Goal: Task Accomplishment & Management: Use online tool/utility

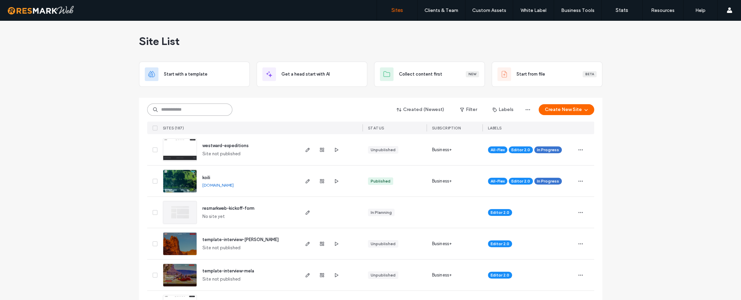
click at [214, 113] on input at bounding box center [189, 110] width 85 height 12
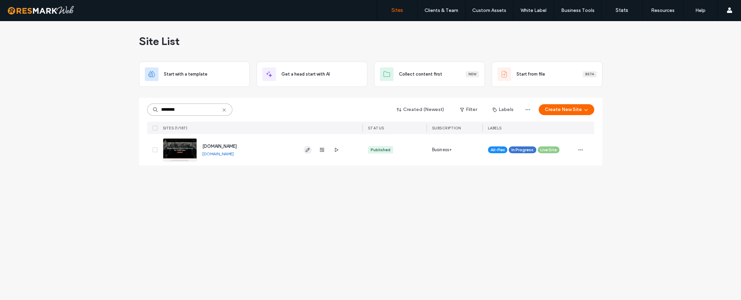
type input "********"
click at [305, 150] on icon "button" at bounding box center [307, 149] width 5 height 5
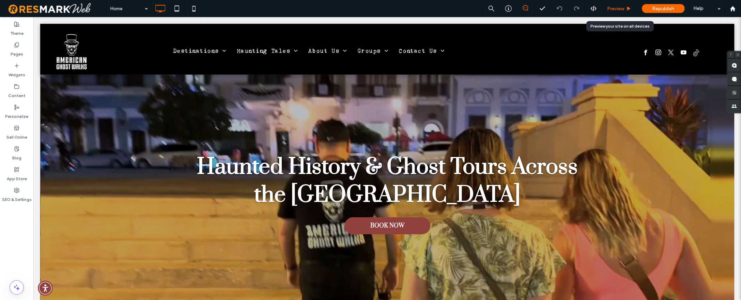
click at [616, 8] on span "Preview" at bounding box center [615, 9] width 17 height 6
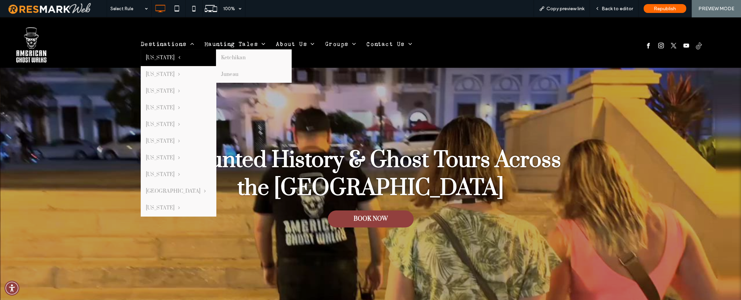
click at [157, 58] on span "[US_STATE]" at bounding box center [163, 58] width 34 height 6
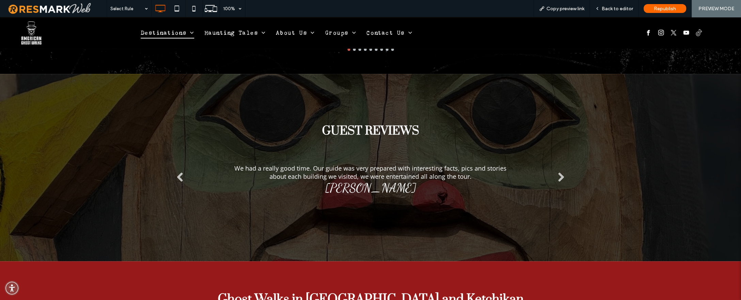
scroll to position [706, 0]
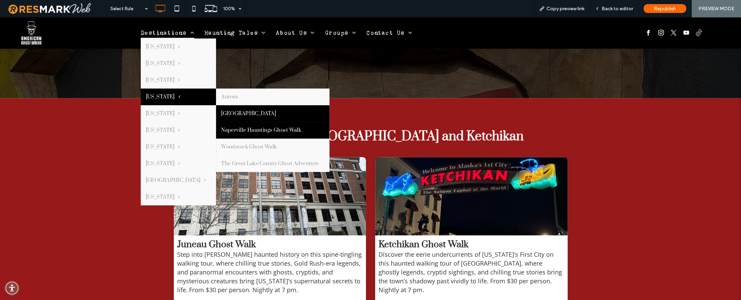
click at [231, 112] on link "[GEOGRAPHIC_DATA]" at bounding box center [273, 113] width 114 height 17
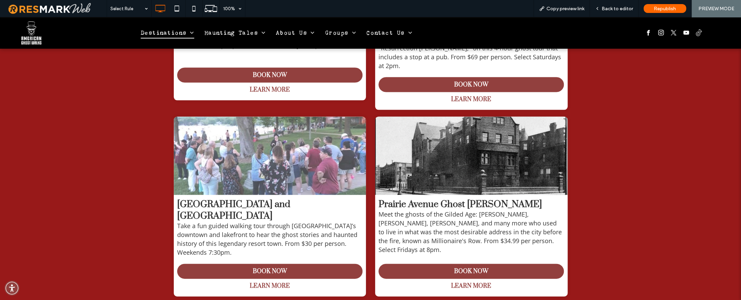
scroll to position [1167, 0]
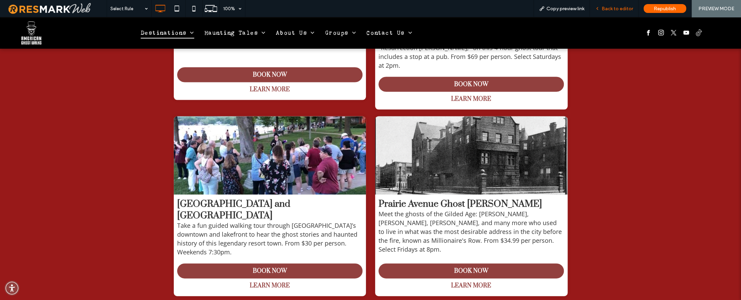
click at [609, 10] on span "Back to editor" at bounding box center [617, 9] width 31 height 6
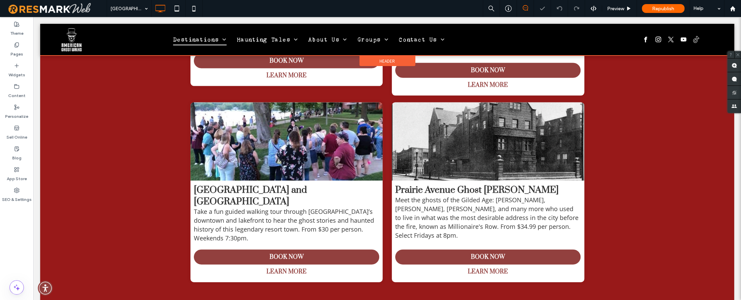
scroll to position [1145, 0]
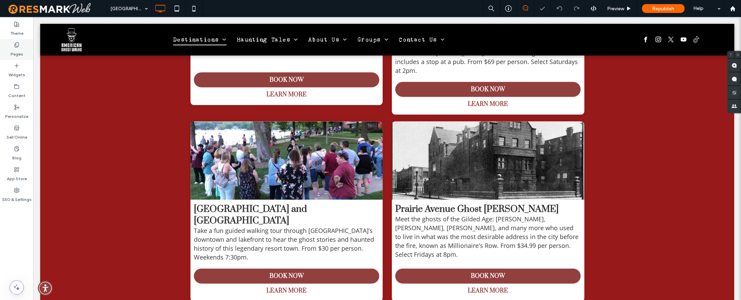
click at [10, 52] on div "Pages" at bounding box center [16, 49] width 33 height 21
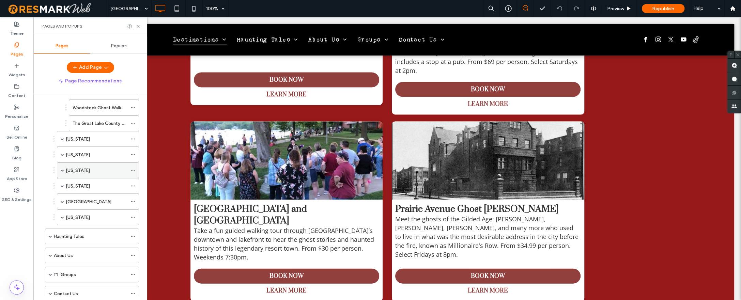
scroll to position [481, 0]
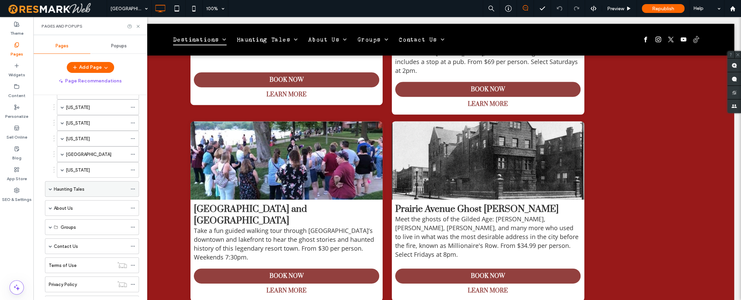
click at [50, 187] on span at bounding box center [50, 188] width 3 height 3
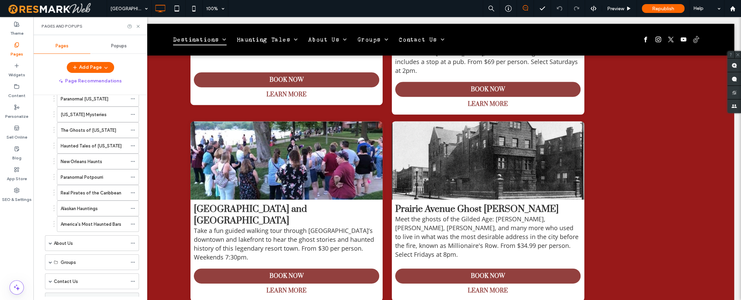
scroll to position [742, 0]
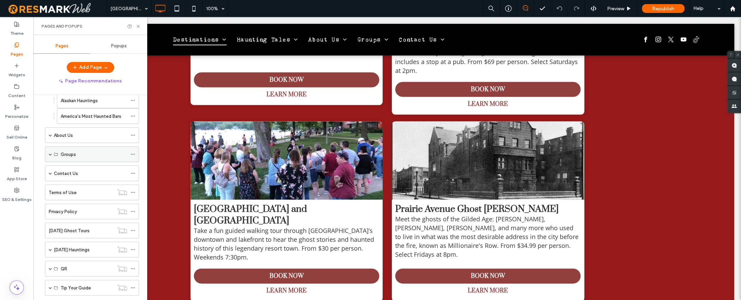
click at [50, 153] on span at bounding box center [50, 154] width 3 height 3
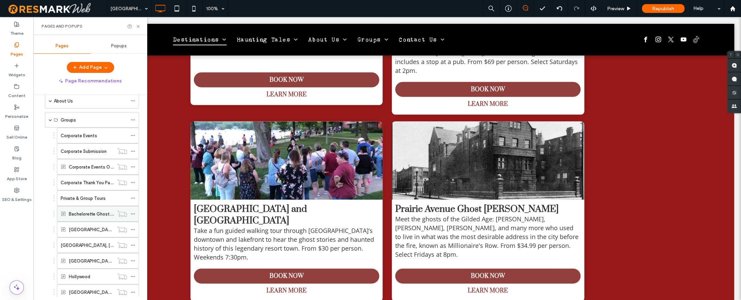
scroll to position [776, 0]
click at [137, 28] on icon at bounding box center [138, 26] width 5 height 5
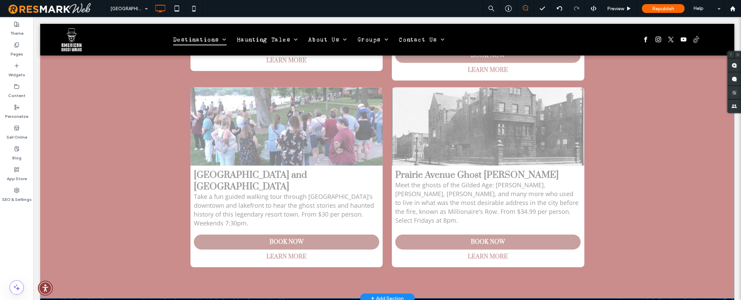
scroll to position [1218, 0]
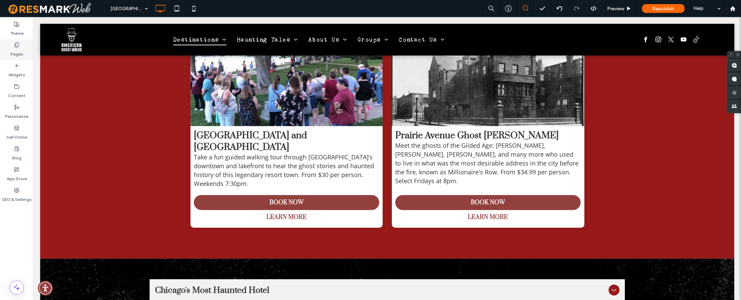
drag, startPoint x: 20, startPoint y: 50, endPoint x: 26, endPoint y: 55, distance: 7.8
click at [20, 48] on label "Pages" at bounding box center [17, 53] width 13 height 10
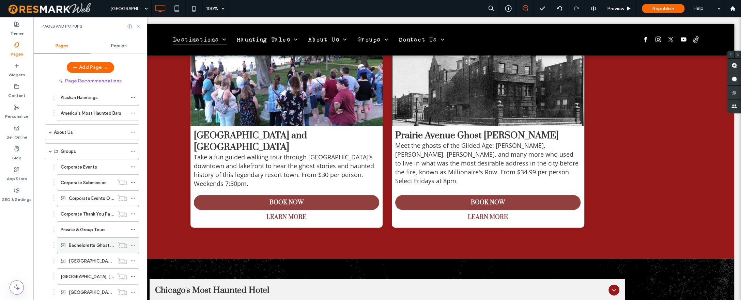
scroll to position [789, 0]
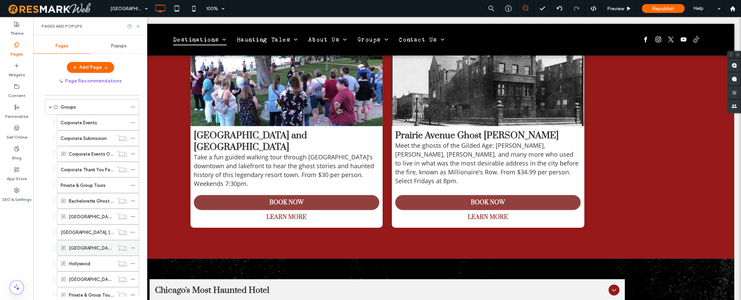
click at [90, 242] on label "[GEOGRAPHIC_DATA]" at bounding box center [92, 248] width 46 height 12
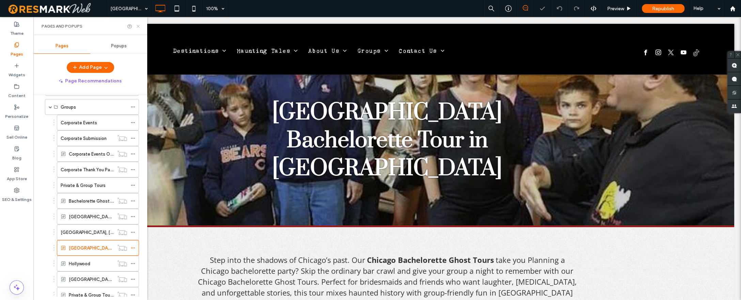
click at [136, 27] on icon at bounding box center [138, 26] width 5 height 5
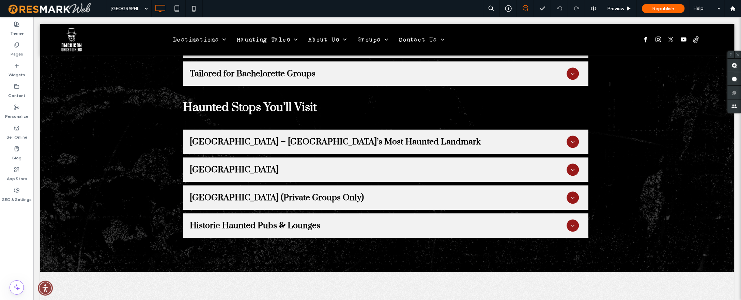
scroll to position [680, 0]
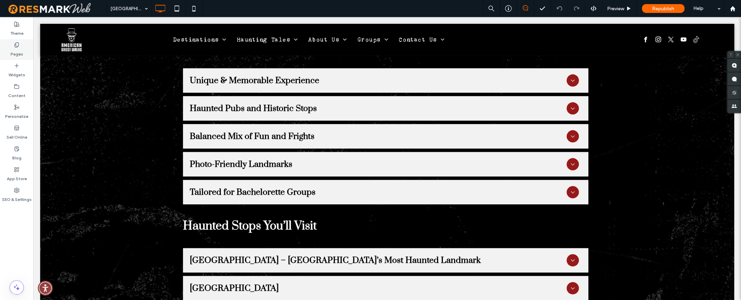
click at [20, 54] on label "Pages" at bounding box center [17, 53] width 13 height 10
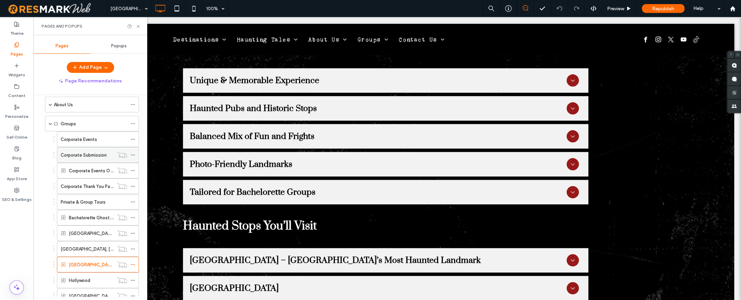
scroll to position [774, 0]
click at [96, 209] on div "Bachelorette Ghost Tour" at bounding box center [91, 216] width 45 height 15
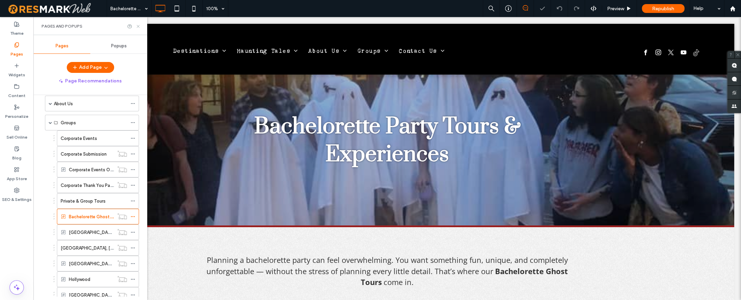
drag, startPoint x: 139, startPoint y: 26, endPoint x: 160, endPoint y: 48, distance: 30.2
click at [139, 26] on icon at bounding box center [138, 26] width 5 height 5
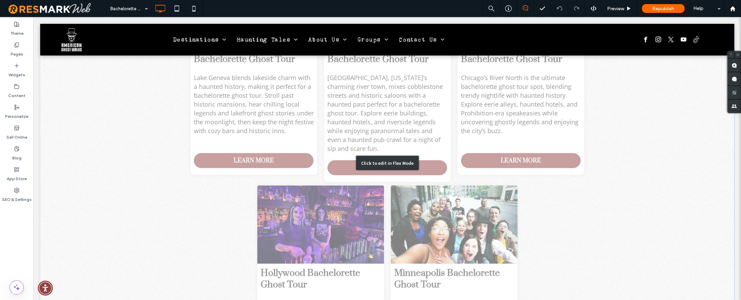
scroll to position [971, 0]
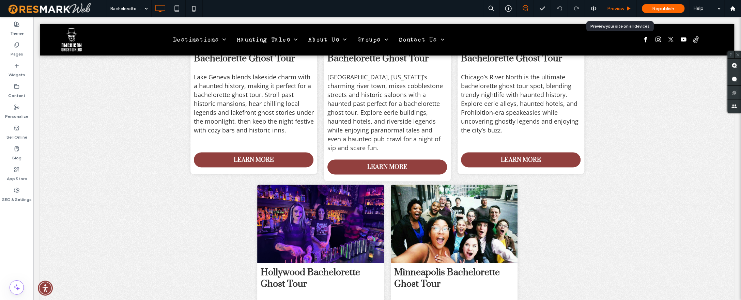
click at [614, 10] on span "Preview" at bounding box center [615, 9] width 17 height 6
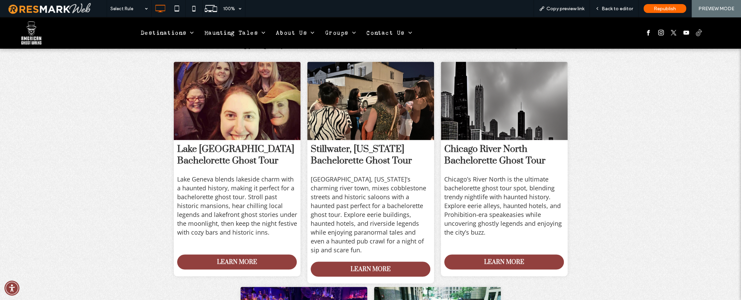
scroll to position [874, 0]
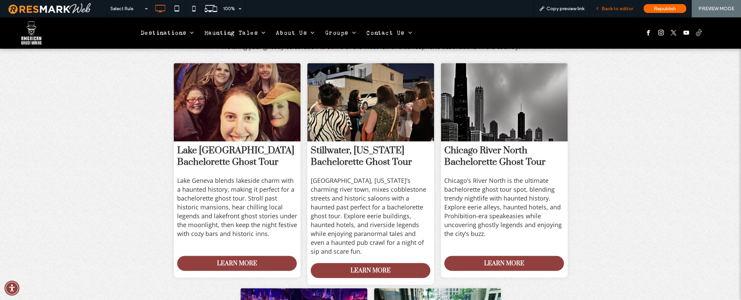
click at [619, 9] on span "Back to editor" at bounding box center [617, 9] width 31 height 6
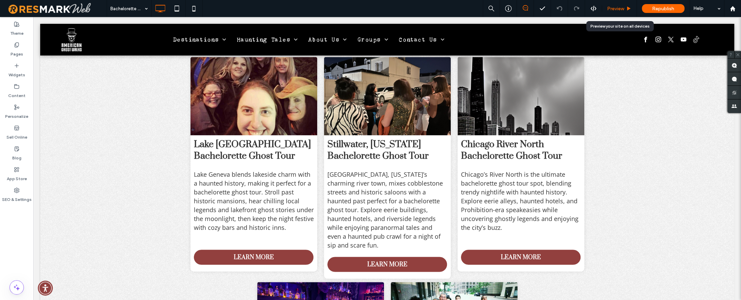
scroll to position [864, 0]
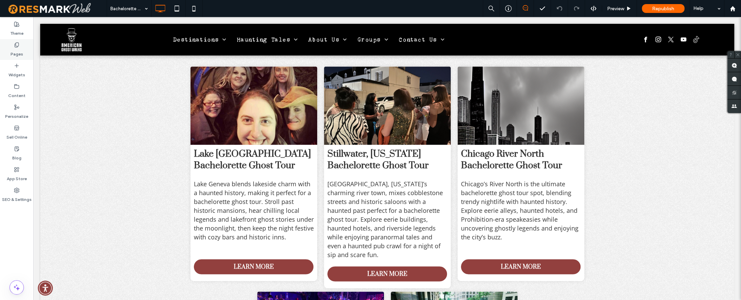
click at [23, 54] on div "Pages" at bounding box center [16, 49] width 33 height 21
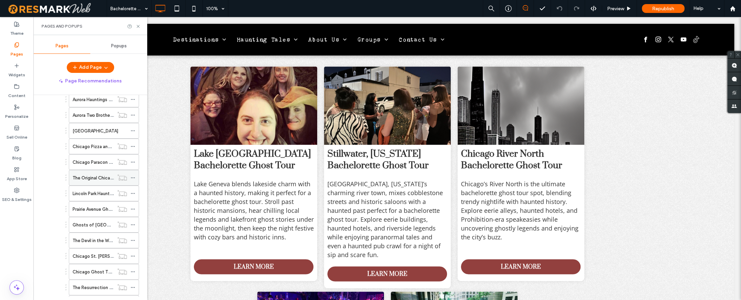
scroll to position [159, 0]
click at [112, 129] on div "[GEOGRAPHIC_DATA]" at bounding box center [100, 131] width 55 height 7
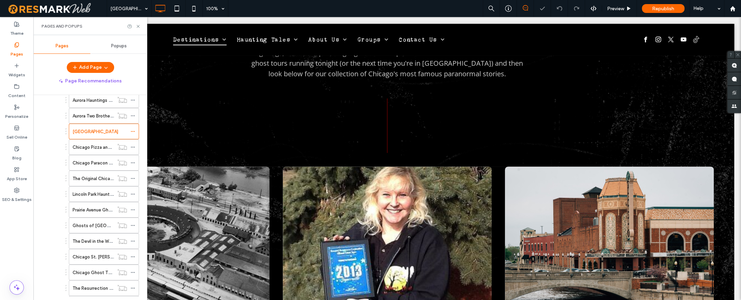
scroll to position [438, 0]
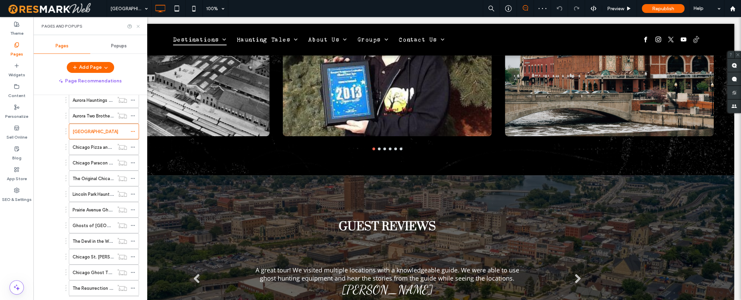
click at [138, 26] on use at bounding box center [138, 26] width 3 height 3
